Goal: Task Accomplishment & Management: Complete application form

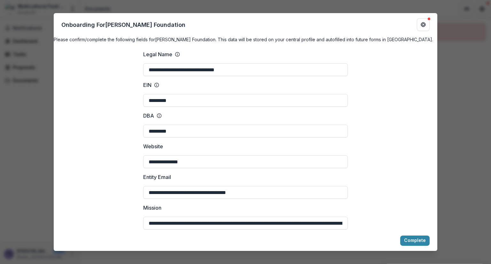
scroll to position [974, 0]
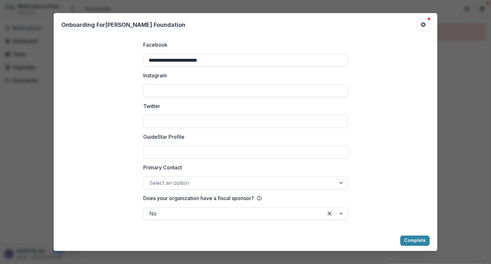
click at [340, 182] on div at bounding box center [342, 183] width 12 height 12
click at [413, 240] on button "Complete" at bounding box center [414, 240] width 29 height 10
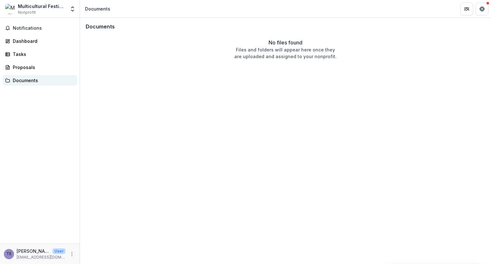
click at [25, 78] on div "Documents" at bounding box center [42, 80] width 59 height 7
click at [71, 252] on icon "More" at bounding box center [71, 253] width 5 height 5
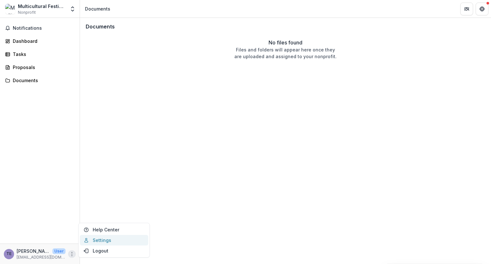
click at [105, 240] on link "Settings" at bounding box center [114, 240] width 68 height 11
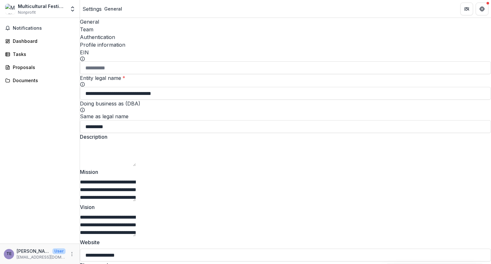
type input "**********"
click at [119, 26] on div "Team" at bounding box center [285, 30] width 411 height 8
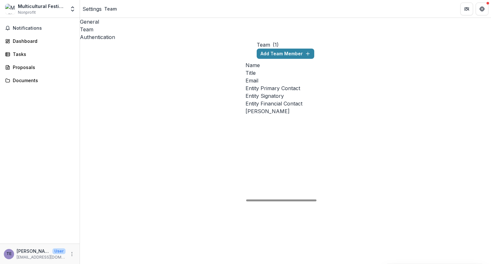
click at [325, 115] on div at bounding box center [349, 115] width 48 height 0
click at [145, 33] on div "Authentication" at bounding box center [285, 37] width 411 height 8
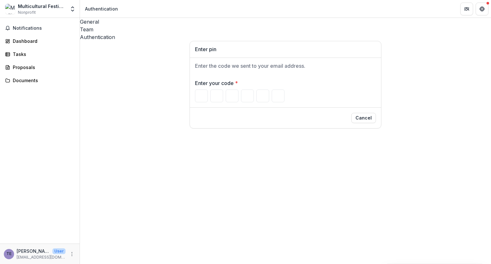
click at [91, 23] on div "General" at bounding box center [285, 22] width 411 height 8
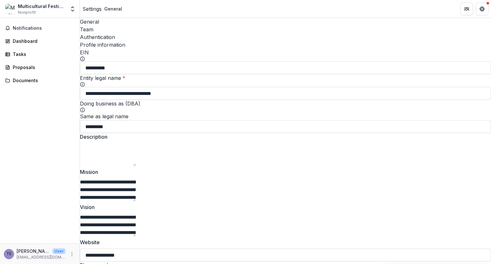
click at [103, 151] on textarea "Description" at bounding box center [108, 154] width 56 height 23
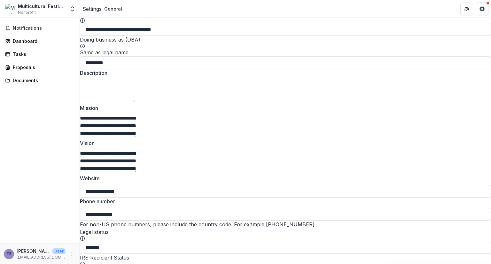
click at [119, 8] on div "General" at bounding box center [113, 8] width 18 height 7
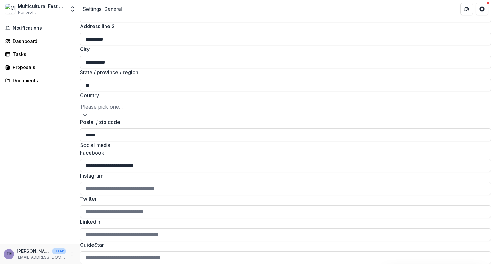
scroll to position [826, 0]
click at [13, 79] on div "Documents" at bounding box center [42, 80] width 59 height 7
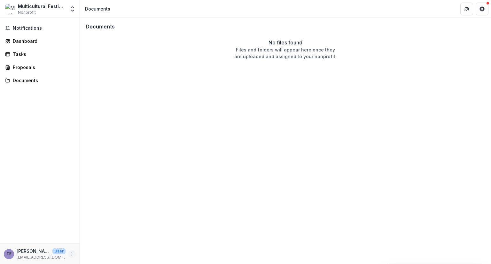
click at [73, 252] on icon "More" at bounding box center [71, 253] width 5 height 5
click at [42, 92] on div "Notifications Dashboard Tasks Proposals Documents" at bounding box center [40, 131] width 80 height 226
click at [464, 8] on icon "Partners" at bounding box center [466, 8] width 5 height 5
click at [466, 54] on div "No files found Files and folders will appear here once they are uploaded and as…" at bounding box center [285, 49] width 402 height 21
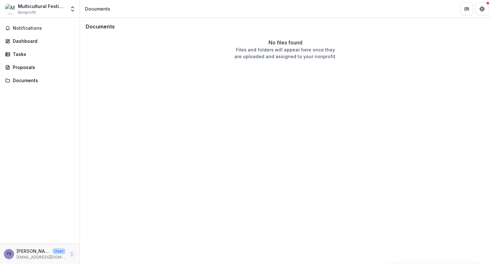
click at [71, 251] on icon "More" at bounding box center [71, 253] width 5 height 5
click at [95, 247] on button "Logout" at bounding box center [114, 250] width 68 height 11
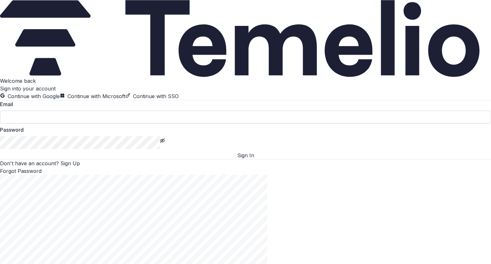
click at [82, 123] on input at bounding box center [245, 117] width 491 height 13
type input "**********"
click at [165, 143] on icon "Toggle password visibility" at bounding box center [162, 140] width 5 height 5
click at [116, 159] on button "Sign In" at bounding box center [245, 155] width 491 height 8
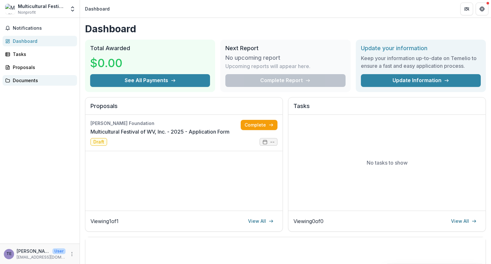
click at [22, 78] on div "Documents" at bounding box center [42, 80] width 59 height 7
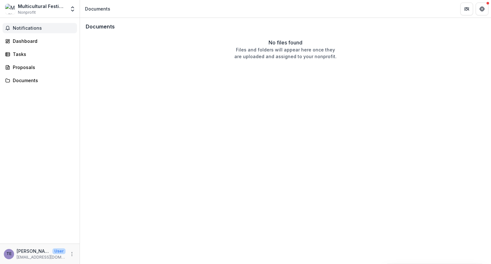
click at [21, 27] on span "Notifications" at bounding box center [44, 28] width 62 height 5
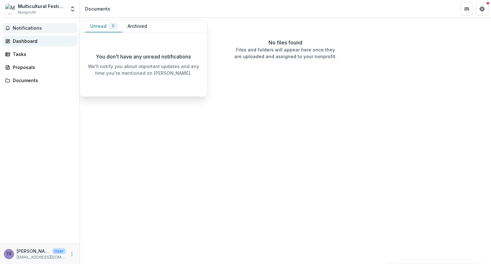
click at [26, 40] on div "Dashboard" at bounding box center [42, 41] width 59 height 7
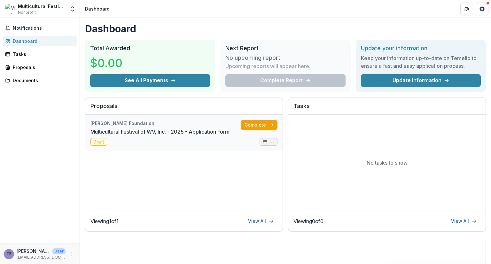
click at [98, 135] on link "Multicultural Festival of WV, Inc. - 2025 - Application Form" at bounding box center [159, 132] width 139 height 8
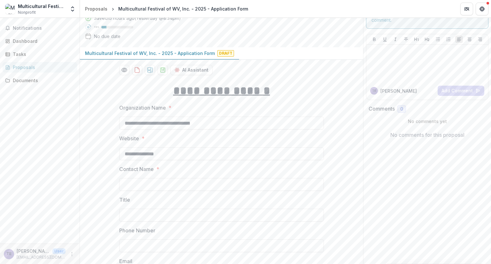
scroll to position [64, 0]
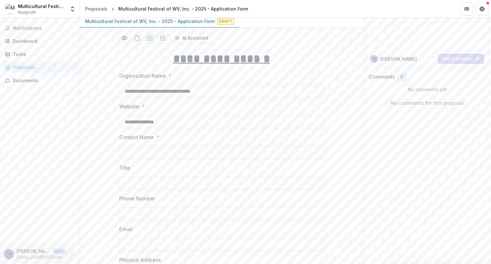
click at [138, 152] on input "Contact Name *" at bounding box center [221, 152] width 204 height 13
type input "**********"
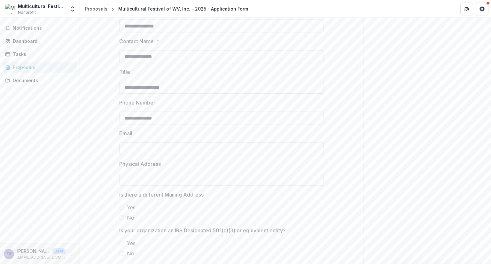
click at [142, 145] on input "Email" at bounding box center [221, 148] width 204 height 13
type input "**********"
click at [152, 178] on input "Physical Address" at bounding box center [221, 179] width 204 height 13
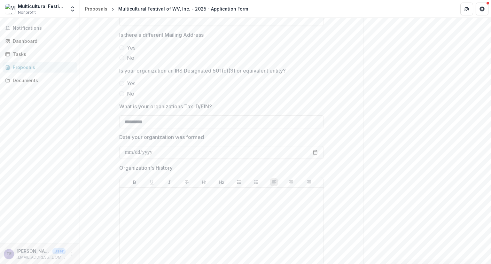
scroll to position [256, 0]
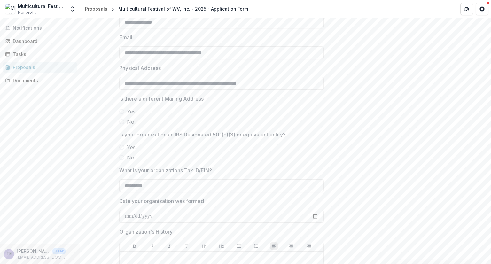
type input "**********"
click at [120, 120] on span at bounding box center [121, 121] width 5 height 5
click at [121, 145] on span at bounding box center [121, 147] width 5 height 5
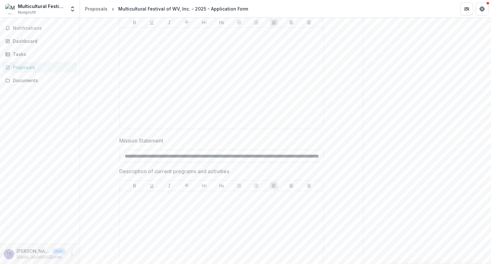
scroll to position [383, 0]
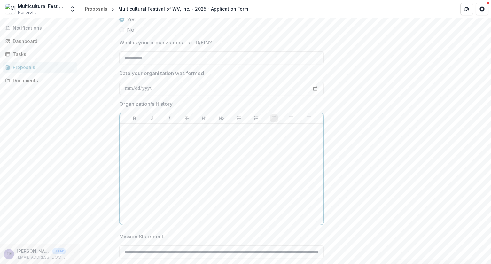
click at [130, 129] on p at bounding box center [221, 129] width 199 height 7
